Goal: Browse casually: Explore the website without a specific task or goal

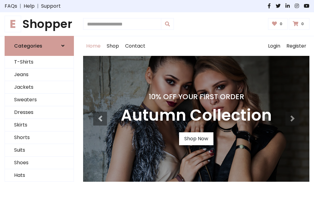
click at [157, 101] on h4 "10% Off Your First Order" at bounding box center [196, 96] width 151 height 9
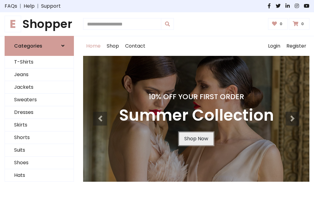
click at [196, 138] on link "Shop Now" at bounding box center [196, 138] width 34 height 13
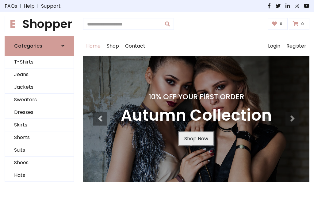
click at [196, 138] on link "Shop Now" at bounding box center [196, 138] width 34 height 13
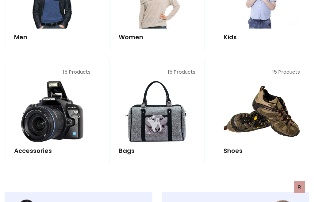
scroll to position [612, 0]
